Goal: Find contact information: Find contact information

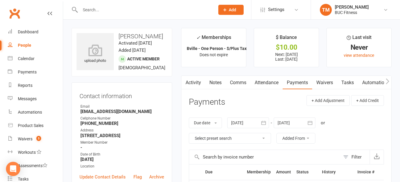
click at [134, 14] on div at bounding box center [140, 9] width 139 height 19
click at [135, 13] on input "text" at bounding box center [144, 10] width 132 height 8
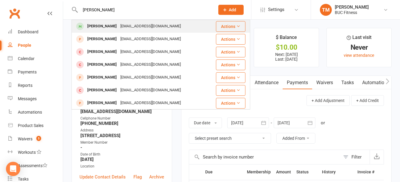
type input "[PERSON_NAME]"
click at [122, 26] on div "[EMAIL_ADDRESS][DOMAIN_NAME]" at bounding box center [150, 26] width 64 height 9
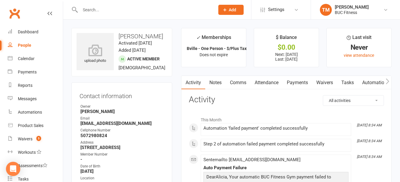
click at [295, 84] on link "Payments" at bounding box center [296, 83] width 29 height 14
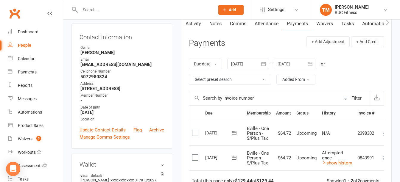
scroll to position [60, 0]
click at [265, 64] on icon "button" at bounding box center [263, 63] width 6 height 6
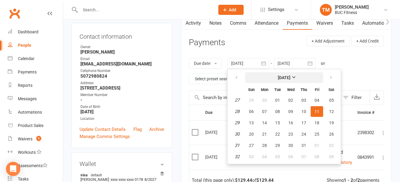
click at [290, 77] on strong "[DATE]" at bounding box center [284, 77] width 12 height 5
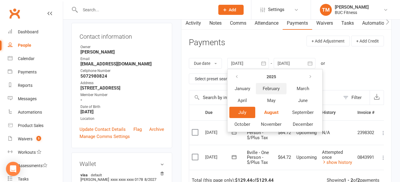
click at [269, 90] on span "February" at bounding box center [270, 88] width 17 height 5
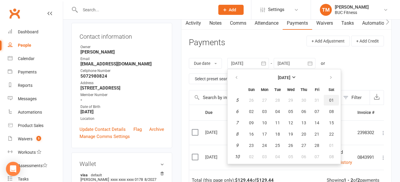
click at [331, 100] on span "01" at bounding box center [331, 100] width 5 height 5
type input "[DATE]"
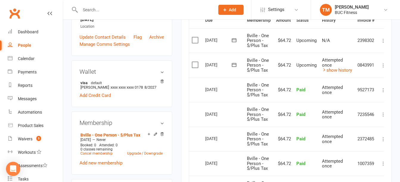
scroll to position [149, 0]
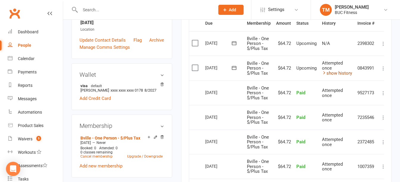
click at [323, 73] on icon at bounding box center [324, 73] width 4 height 4
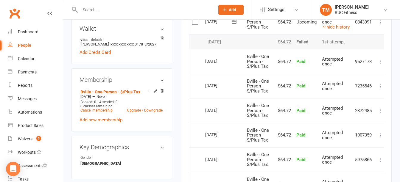
scroll to position [208, 0]
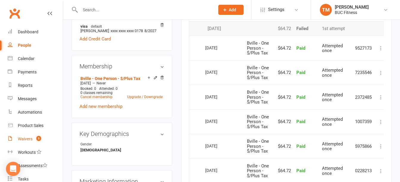
click at [18, 137] on div "Waivers" at bounding box center [25, 139] width 15 height 5
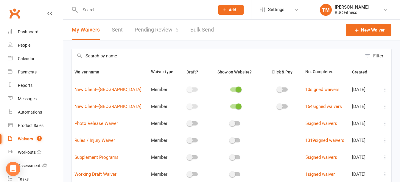
click at [156, 30] on link "Pending Review 5" at bounding box center [156, 30] width 44 height 21
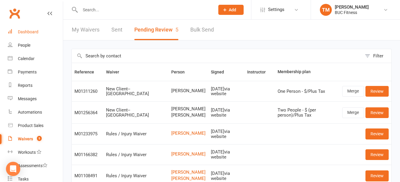
click at [29, 31] on div "Dashboard" at bounding box center [28, 31] width 21 height 5
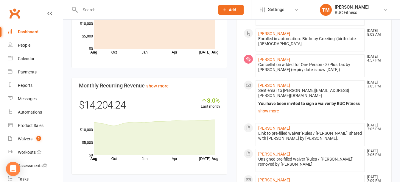
scroll to position [298, 0]
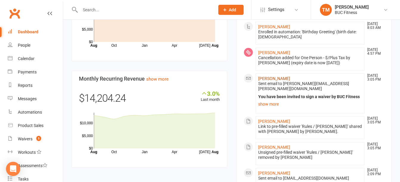
click at [280, 76] on link "[PERSON_NAME]" at bounding box center [274, 78] width 32 height 5
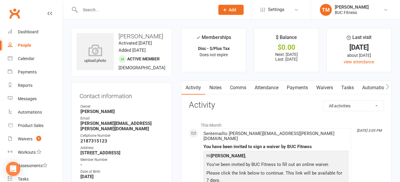
click at [329, 86] on link "Waivers" at bounding box center [324, 88] width 25 height 14
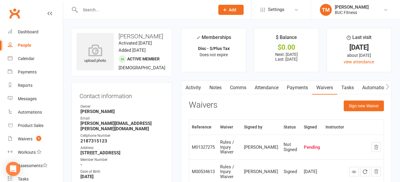
click at [123, 12] on input "text" at bounding box center [144, 10] width 132 height 8
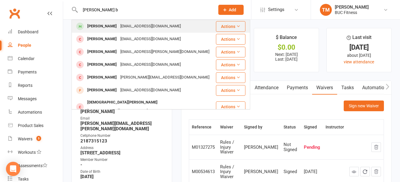
type input "[PERSON_NAME] b"
click at [121, 25] on div "[EMAIL_ADDRESS][DOMAIN_NAME]" at bounding box center [150, 26] width 64 height 9
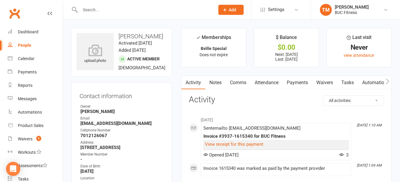
click at [333, 83] on link "Waivers" at bounding box center [324, 83] width 25 height 14
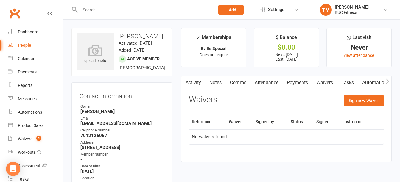
click at [304, 81] on link "Payments" at bounding box center [296, 83] width 29 height 14
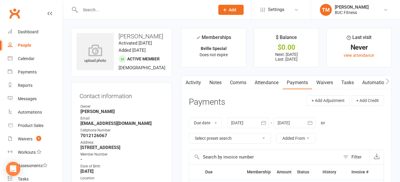
scroll to position [60, 0]
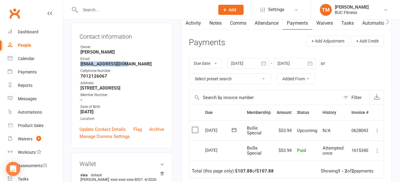
drag, startPoint x: 80, startPoint y: 64, endPoint x: 126, endPoint y: 64, distance: 46.1
click at [126, 64] on strong "[EMAIL_ADDRESS][DOMAIN_NAME]" at bounding box center [122, 63] width 84 height 5
copy strong "[EMAIL_ADDRESS][DOMAIN_NAME]"
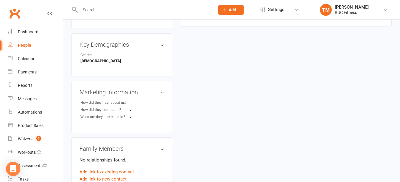
scroll to position [387, 0]
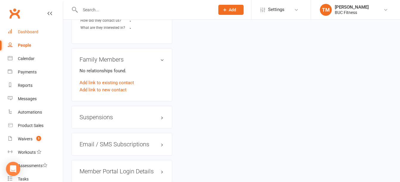
click at [36, 35] on link "Dashboard" at bounding box center [35, 31] width 55 height 13
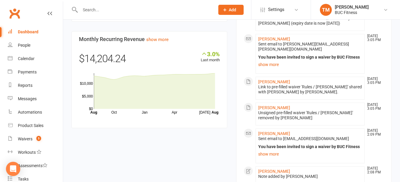
scroll to position [338, 0]
